Goal: Information Seeking & Learning: Learn about a topic

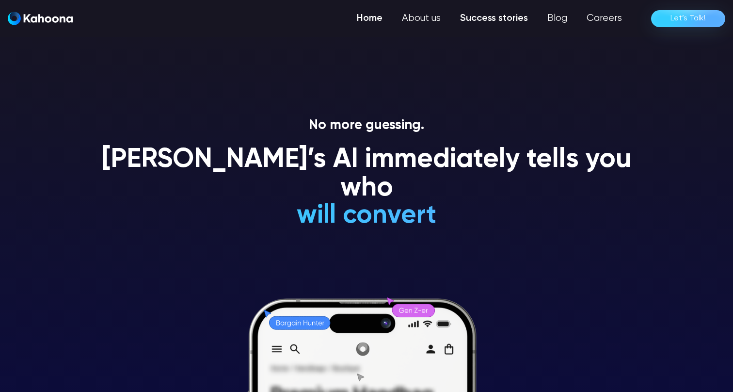
click at [476, 15] on link "Success stories" at bounding box center [493, 18] width 87 height 19
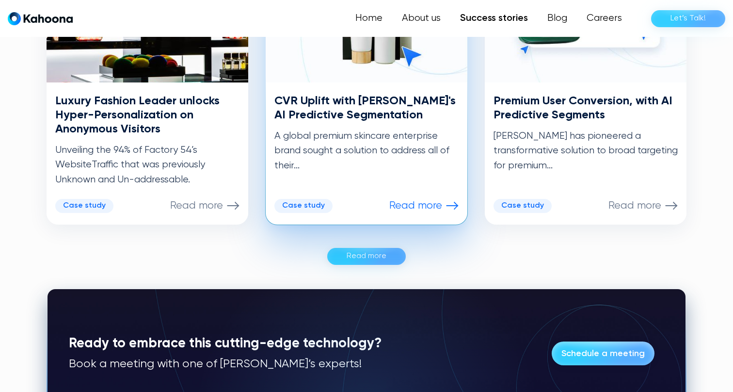
scroll to position [581, 0]
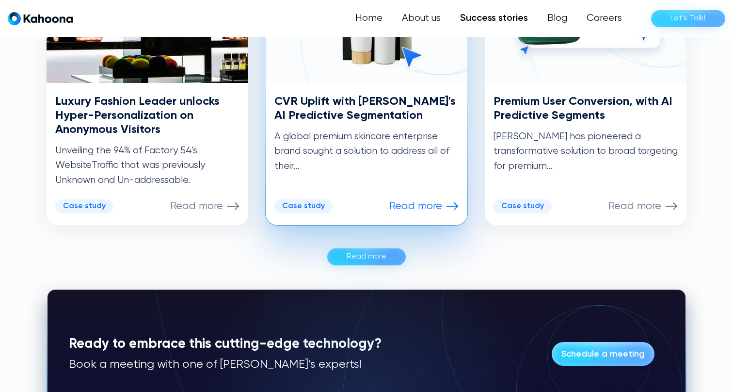
click at [430, 205] on p "Read more" at bounding box center [415, 206] width 53 height 13
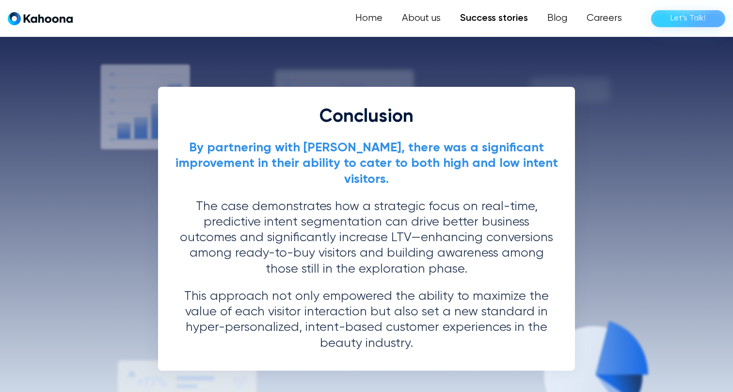
scroll to position [2095, 0]
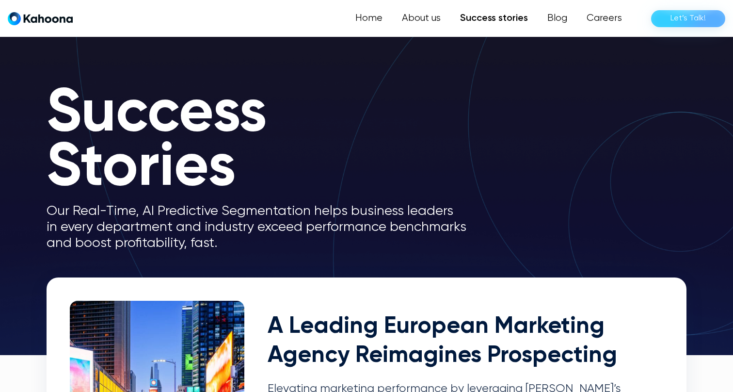
scroll to position [581, 0]
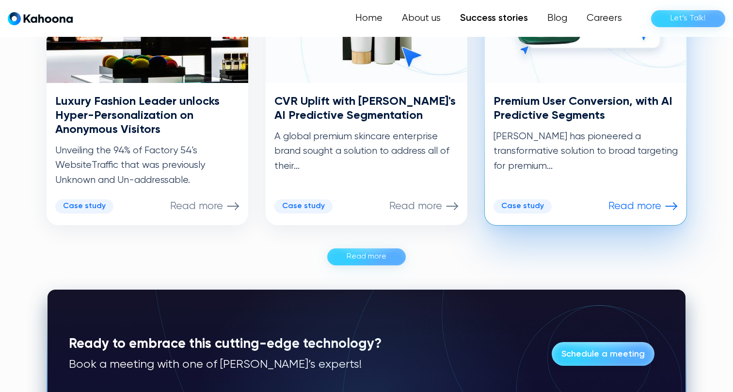
click at [529, 206] on div "Case study" at bounding box center [522, 206] width 43 height 9
